Goal: Check status

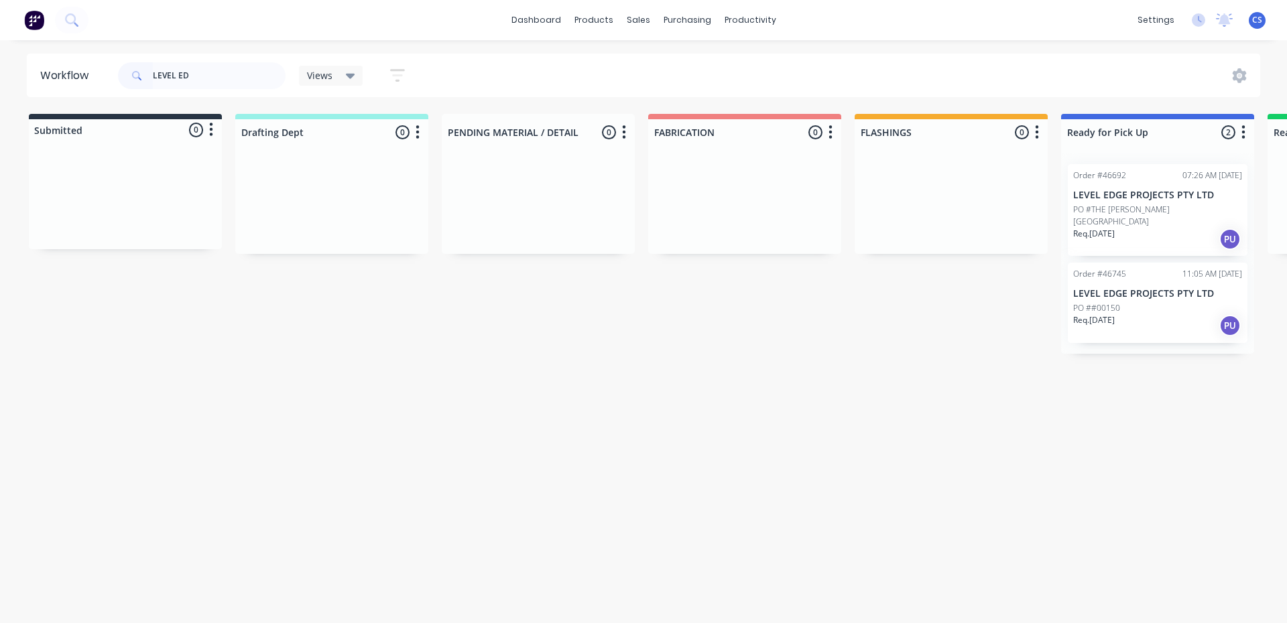
type input "LEVEL ED"
click at [1134, 318] on div "Req. [DATE] PU" at bounding box center [1157, 325] width 169 height 23
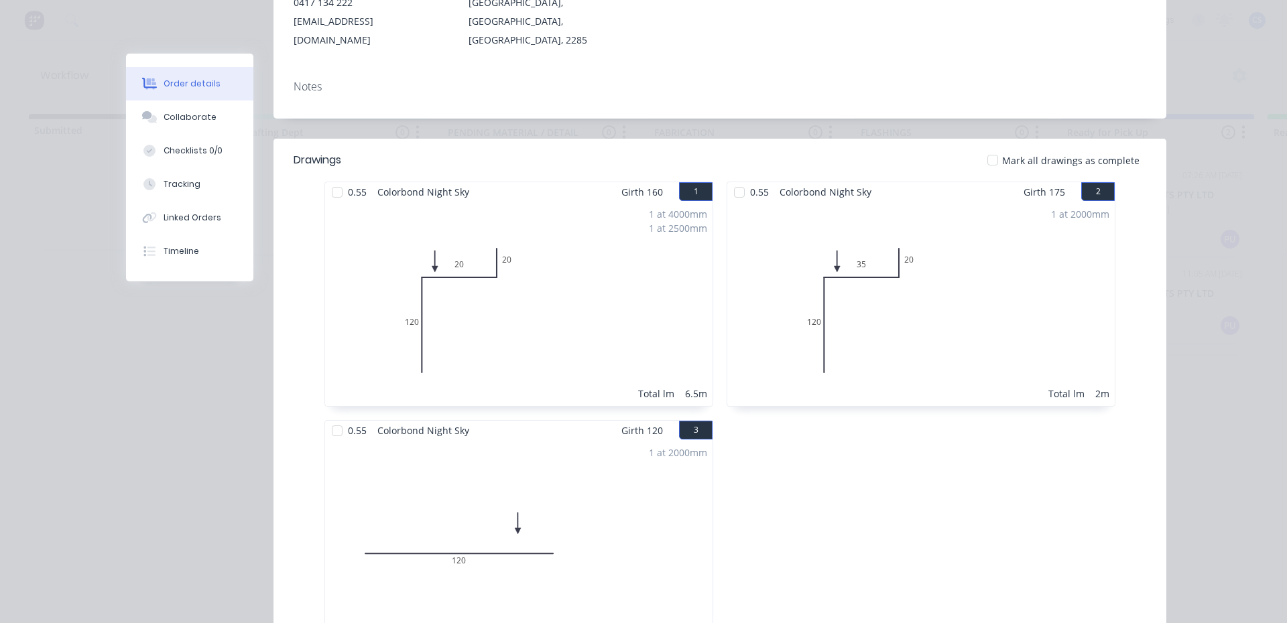
scroll to position [111, 0]
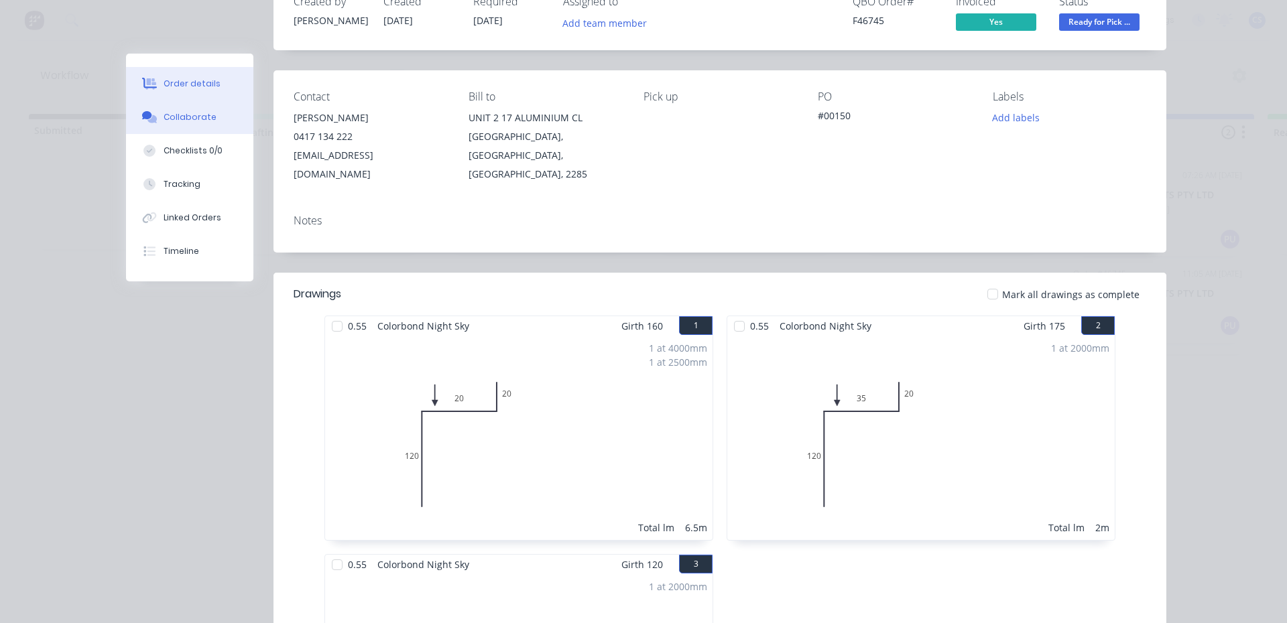
click at [150, 128] on button "Collaborate" at bounding box center [189, 118] width 127 height 34
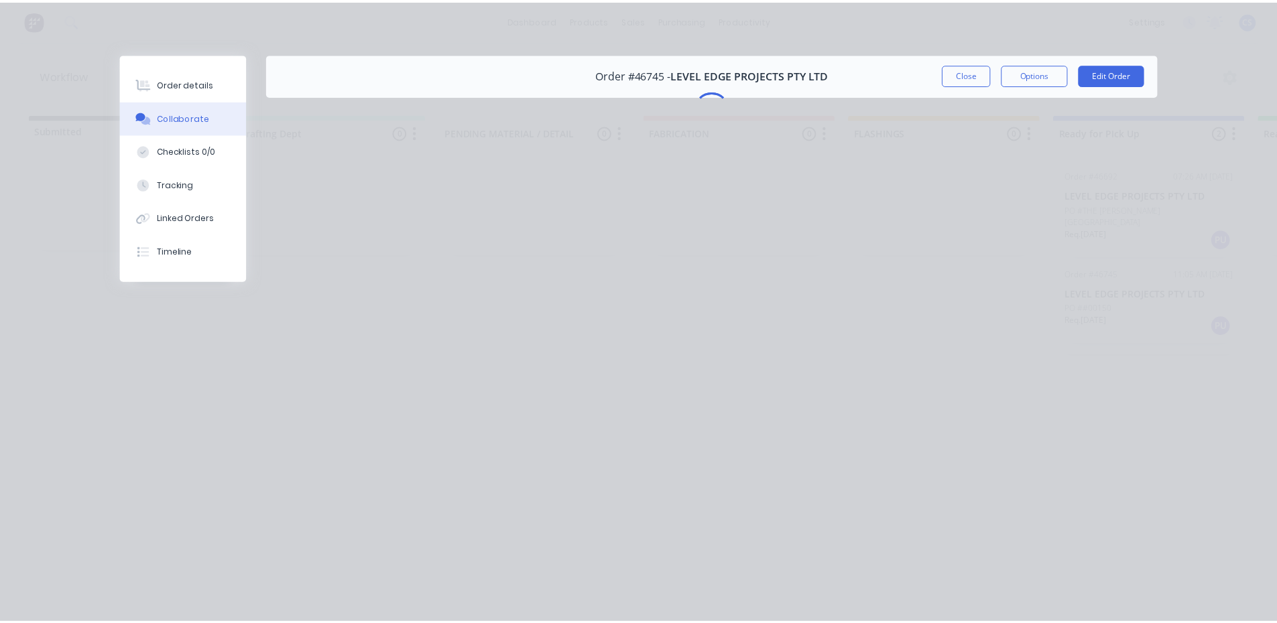
scroll to position [0, 0]
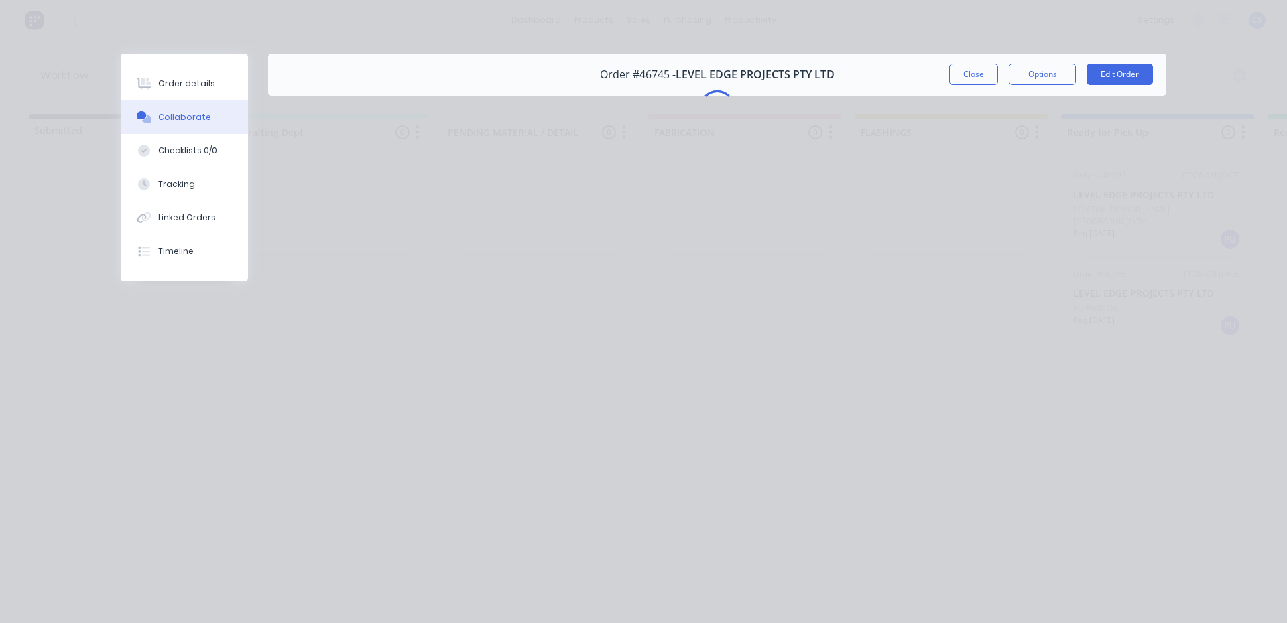
click at [626, 239] on div "Order details Collaborate Checklists 0/0 Tracking Linked Orders Timeline Order …" at bounding box center [643, 311] width 1287 height 623
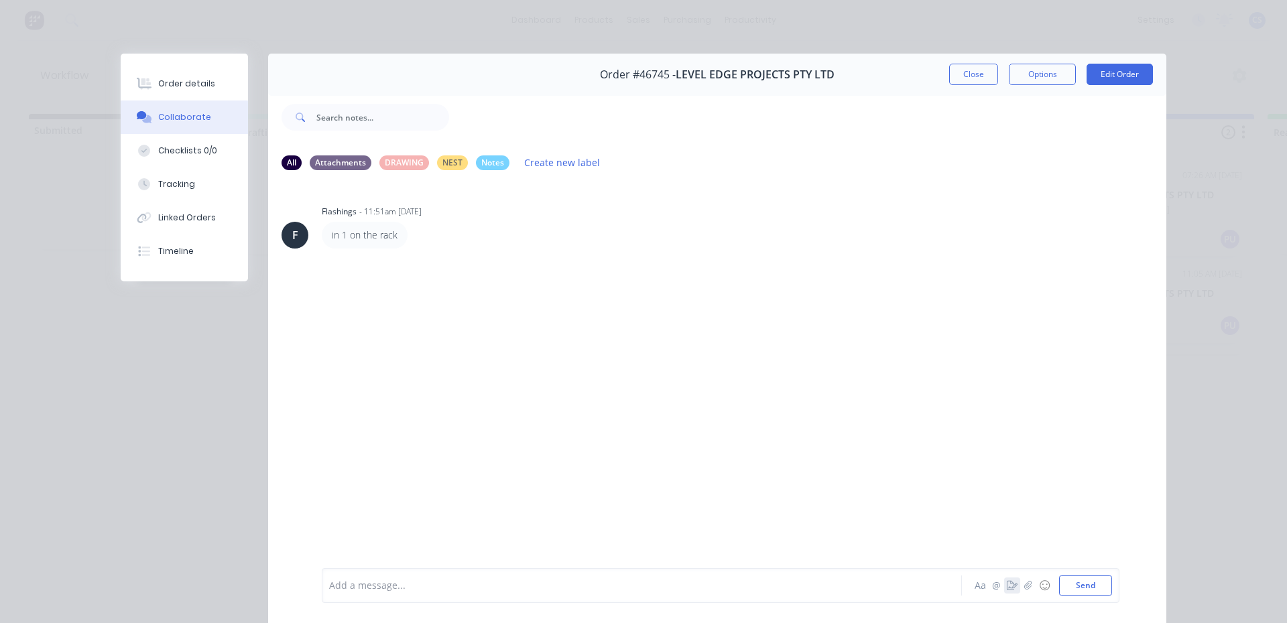
click at [1007, 585] on icon "button" at bounding box center [1012, 585] width 11 height 9
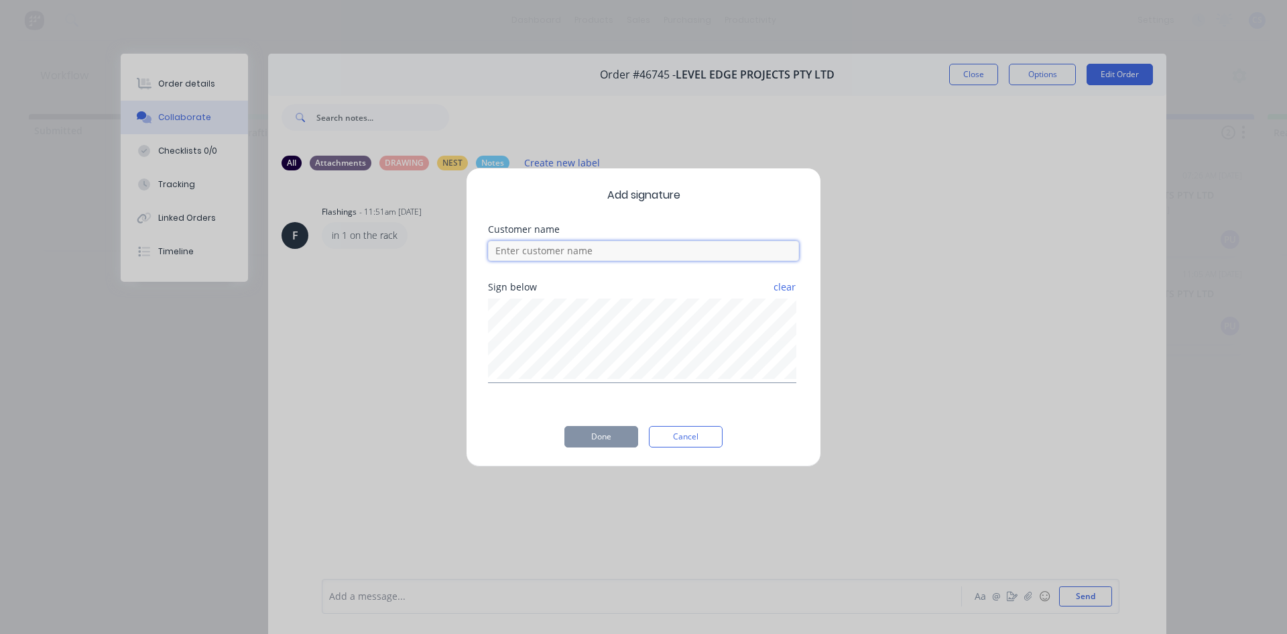
click at [611, 257] on input at bounding box center [643, 251] width 311 height 20
type input "[PERSON_NAME]"
click at [589, 434] on button "Done" at bounding box center [601, 436] width 74 height 21
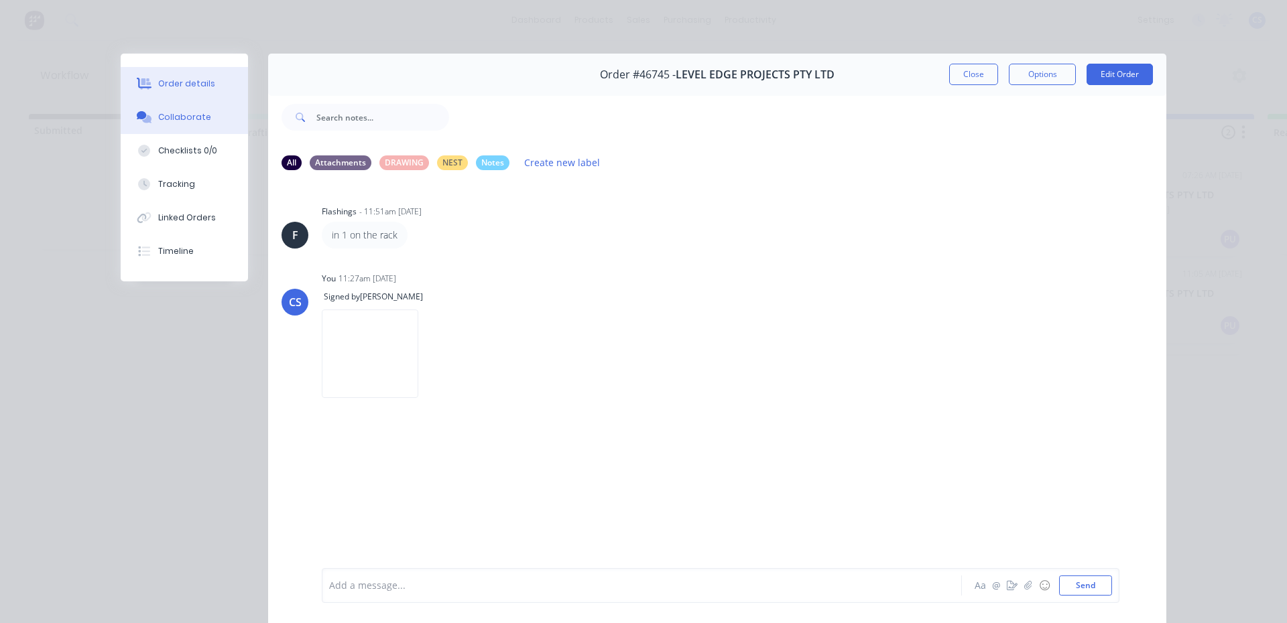
click at [160, 91] on button "Order details" at bounding box center [184, 84] width 127 height 34
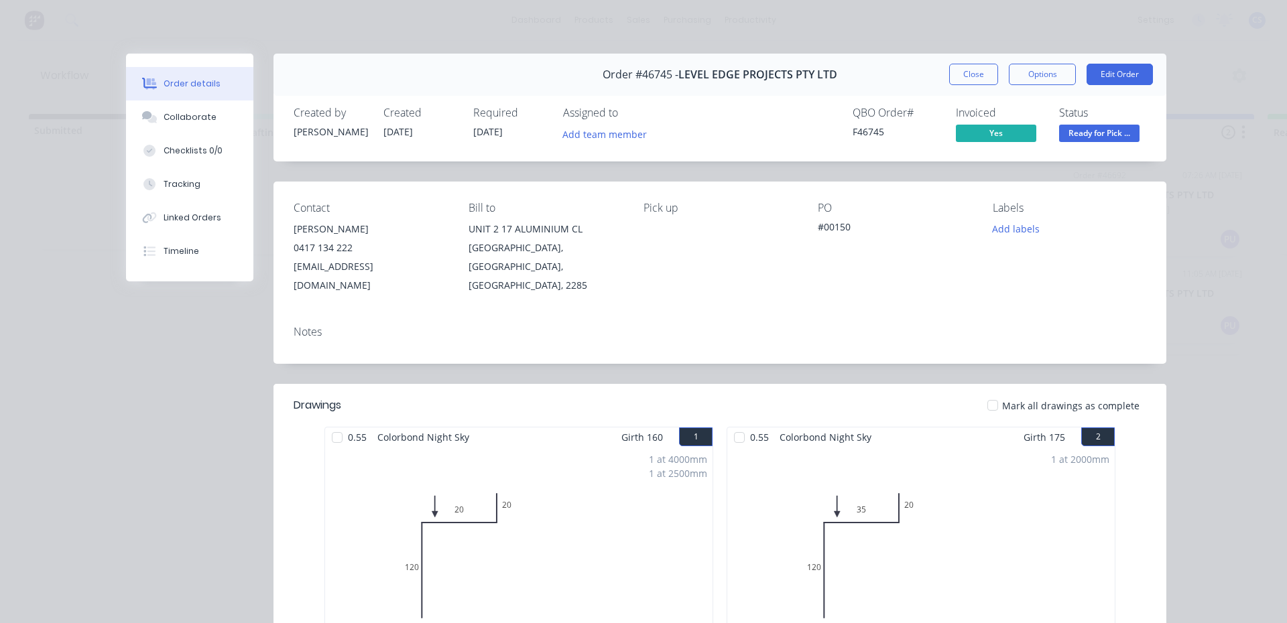
click at [1079, 135] on span "Ready for Pick ..." at bounding box center [1099, 133] width 80 height 17
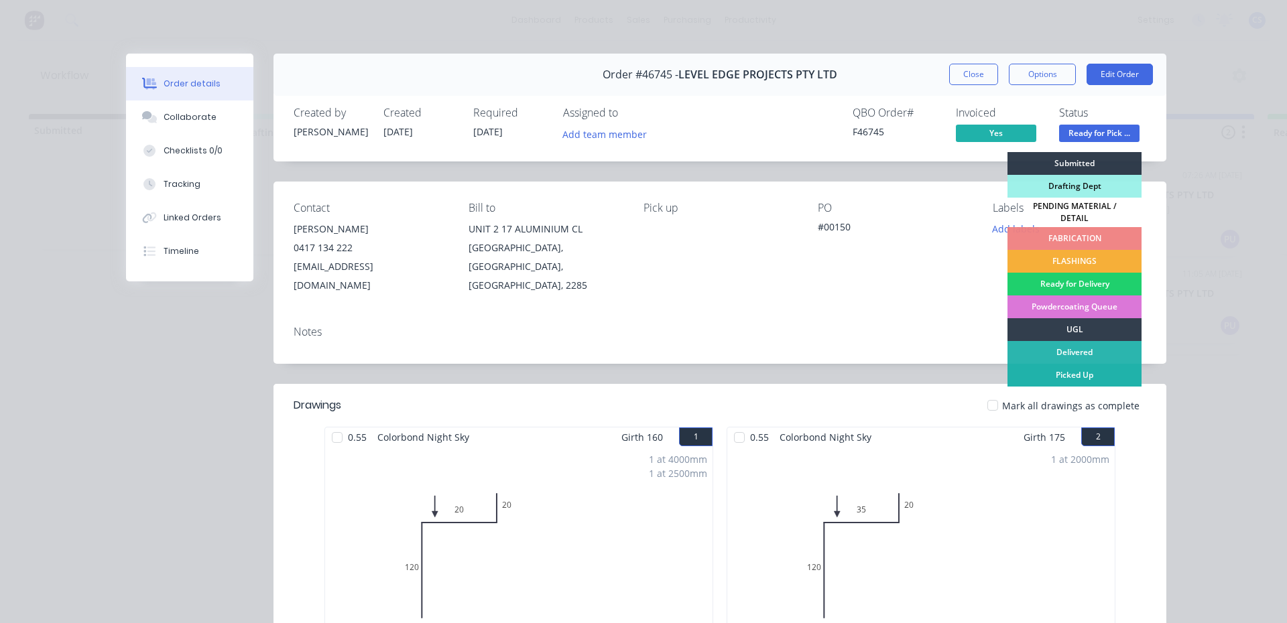
click at [1059, 377] on div "Picked Up" at bounding box center [1075, 375] width 134 height 23
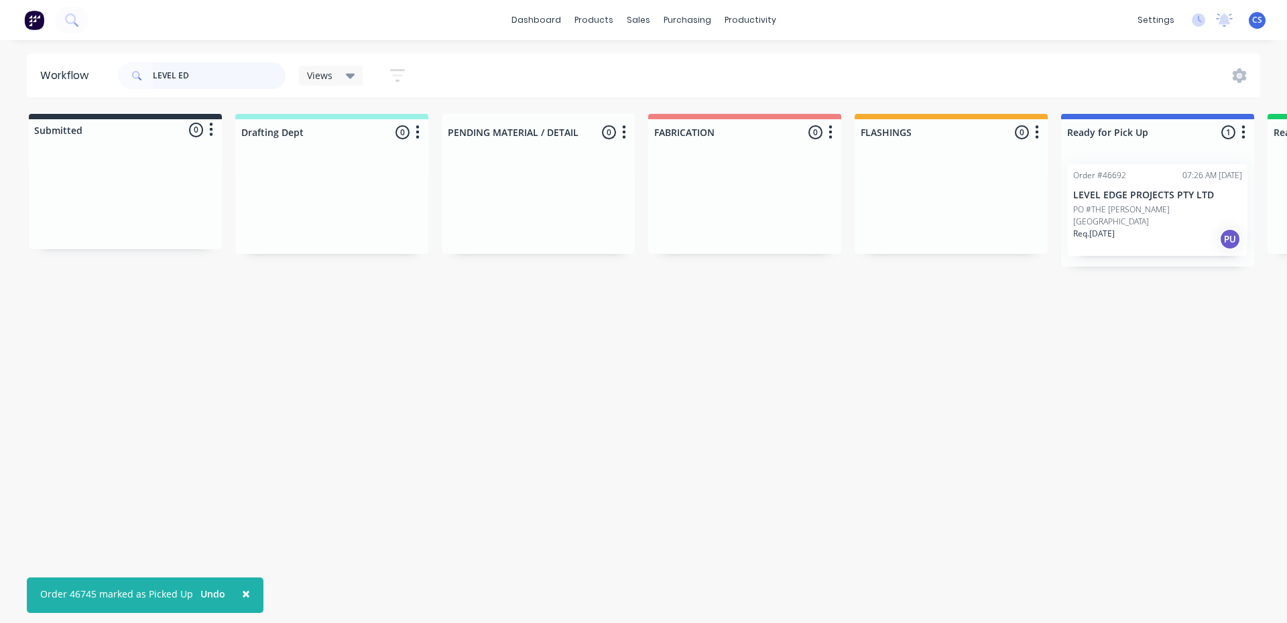
drag, startPoint x: 194, startPoint y: 80, endPoint x: 63, endPoint y: 80, distance: 131.4
click at [63, 80] on header "Workflow LEVEL ED Views Save new view None (Default) edit [PERSON_NAME] edit Pr…" at bounding box center [644, 76] width 1234 height 44
